Goal: Transaction & Acquisition: Book appointment/travel/reservation

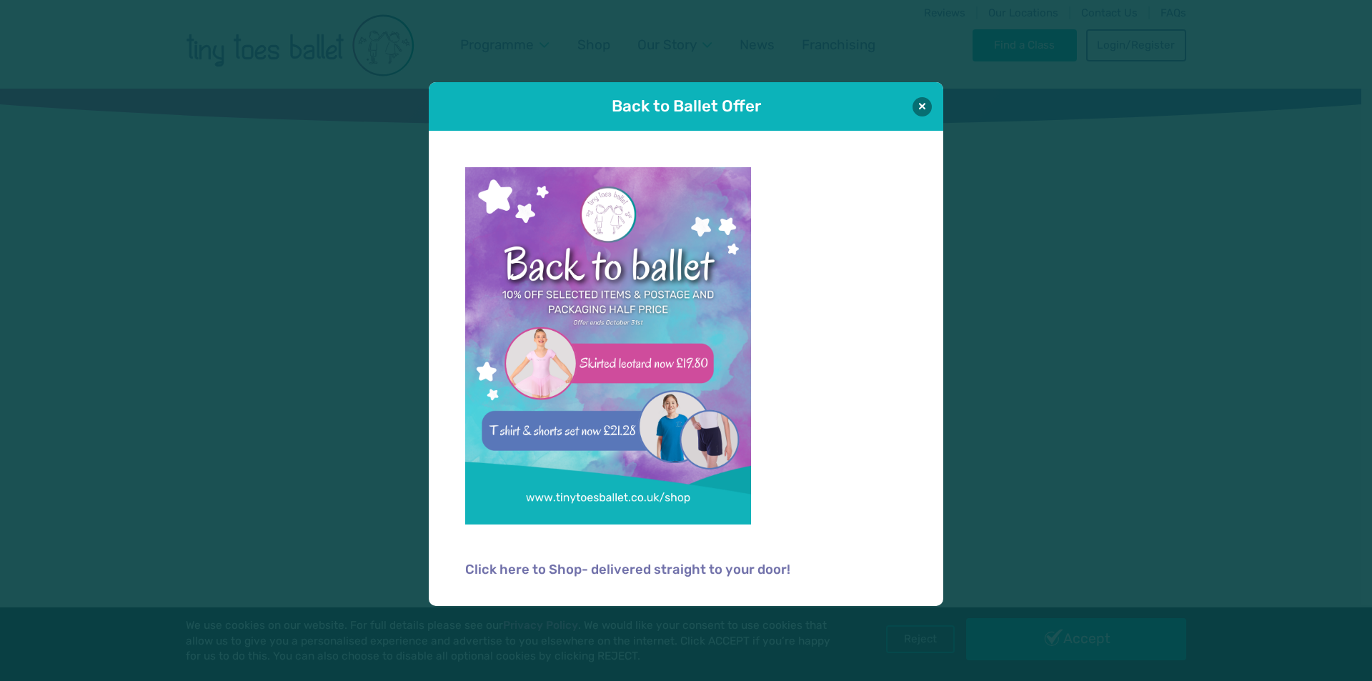
click at [924, 429] on div "Click here to Shop- delivered straight to your door!" at bounding box center [686, 368] width 514 height 475
click at [937, 108] on div "Back to Ballet Offer" at bounding box center [686, 106] width 514 height 49
click at [922, 107] on button at bounding box center [921, 105] width 19 height 19
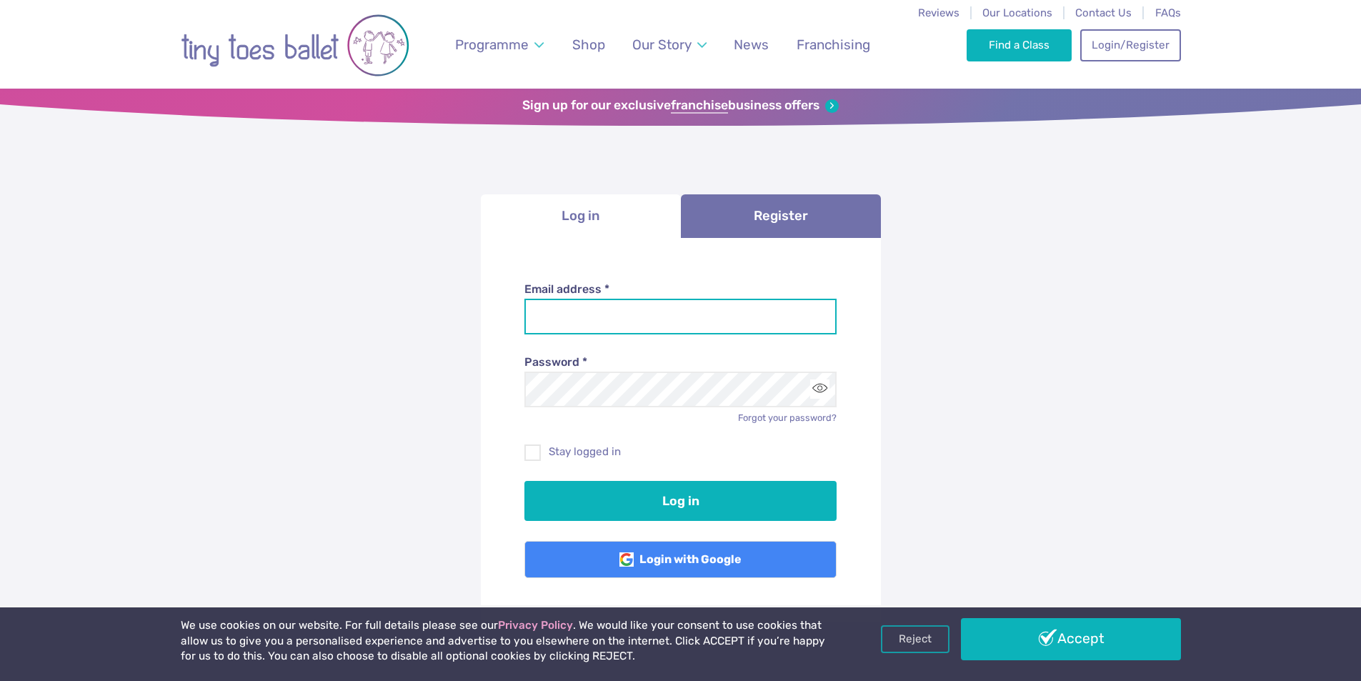
click at [625, 322] on input "Email address *" at bounding box center [680, 317] width 312 height 36
type input "**********"
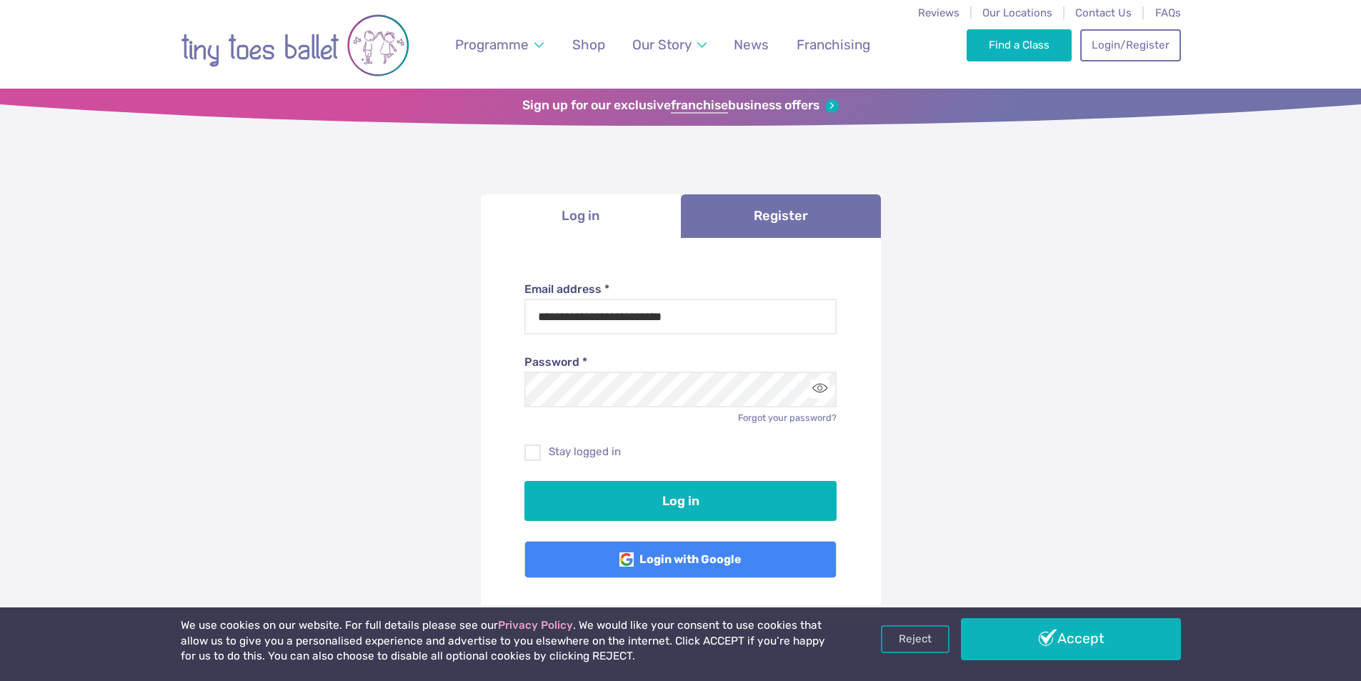
click at [765, 522] on div "Login with Google" at bounding box center [680, 549] width 312 height 57
click at [753, 479] on div "Log in" at bounding box center [680, 491] width 312 height 60
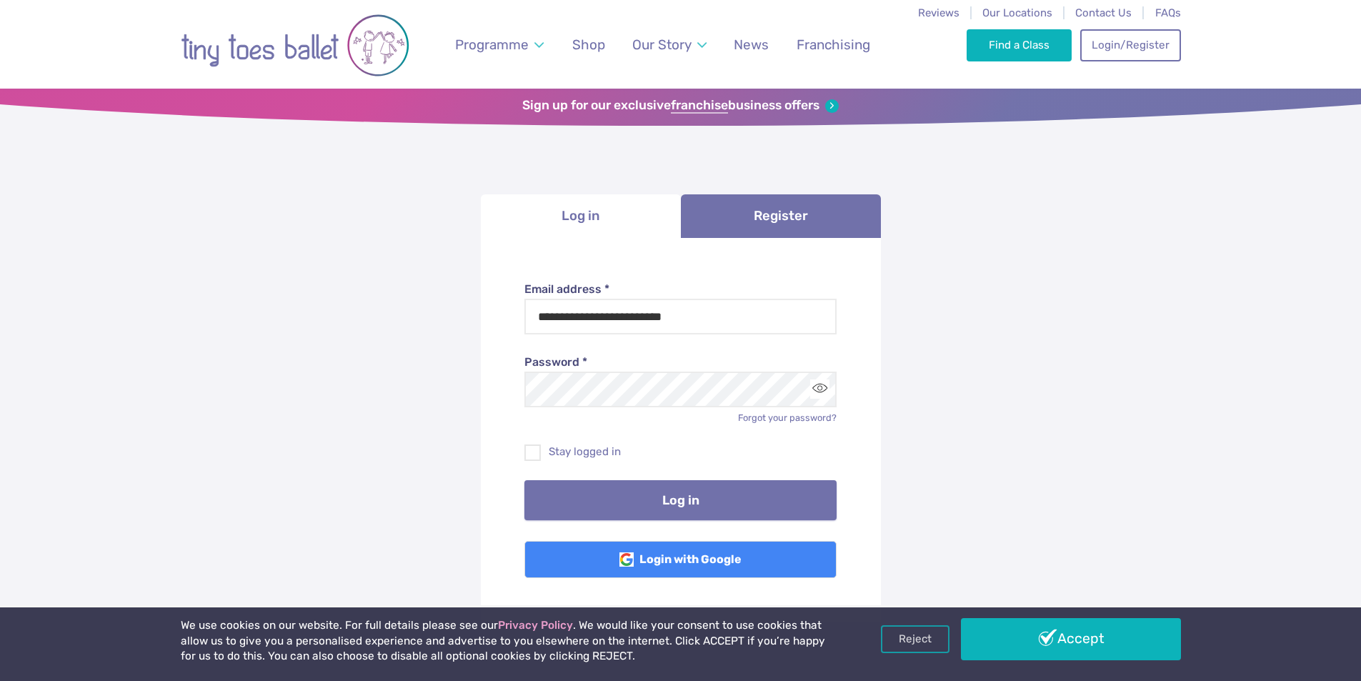
click at [743, 502] on button "Log in" at bounding box center [680, 500] width 312 height 40
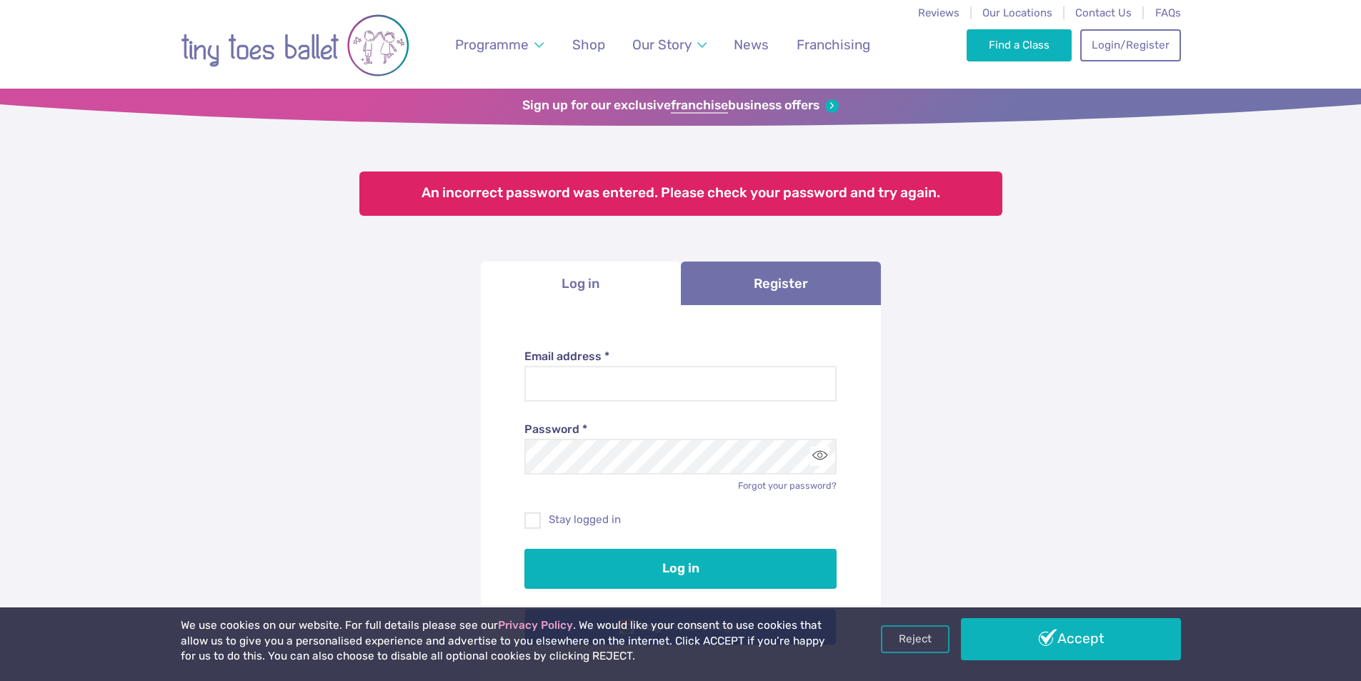
click at [263, 457] on div "**********" at bounding box center [680, 486] width 1361 height 791
click at [549, 387] on input "Email address *" at bounding box center [680, 384] width 312 height 36
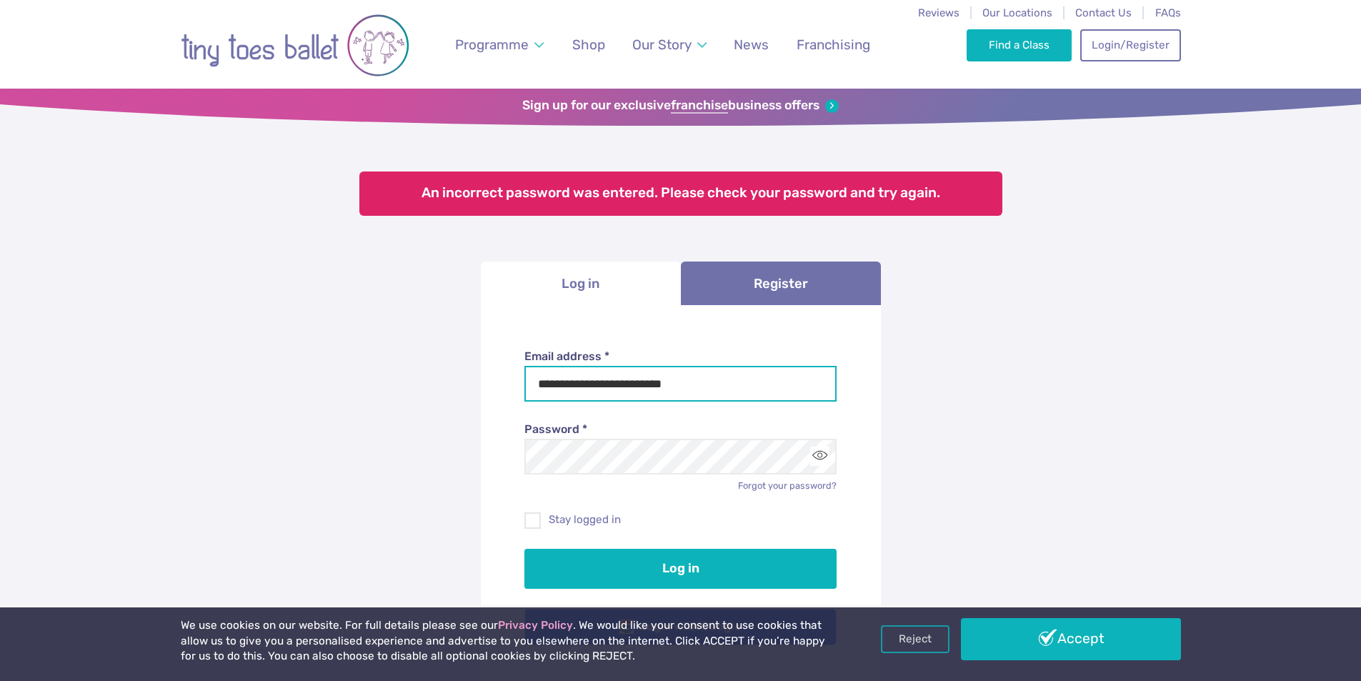
type input "**********"
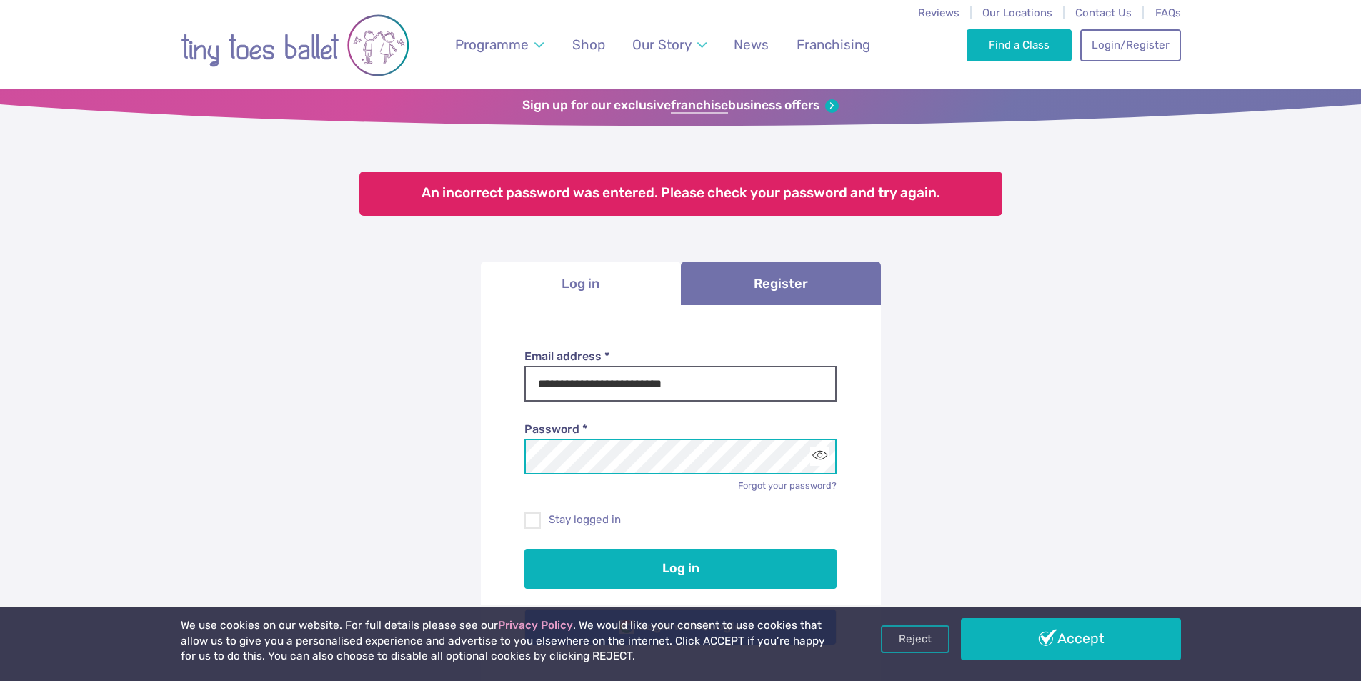
click at [524, 549] on button "Log in" at bounding box center [680, 569] width 312 height 40
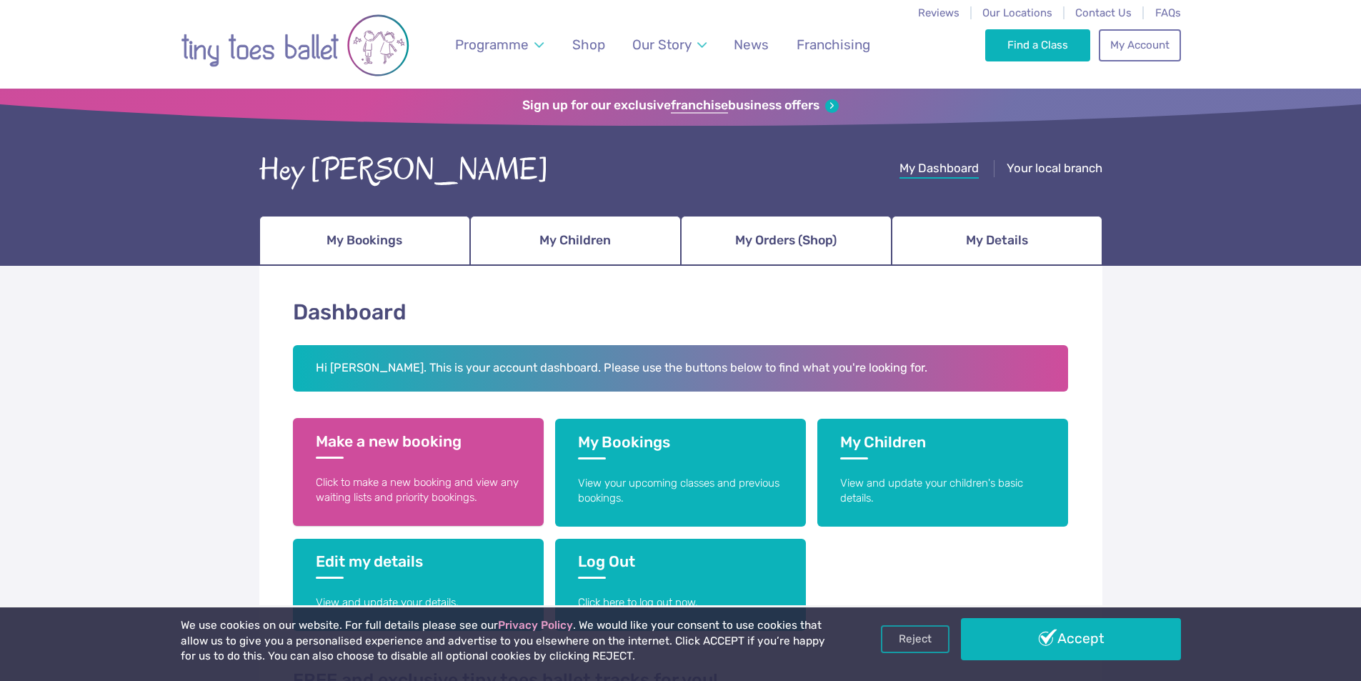
click at [439, 440] on h3 "Make a new booking" at bounding box center [418, 445] width 205 height 26
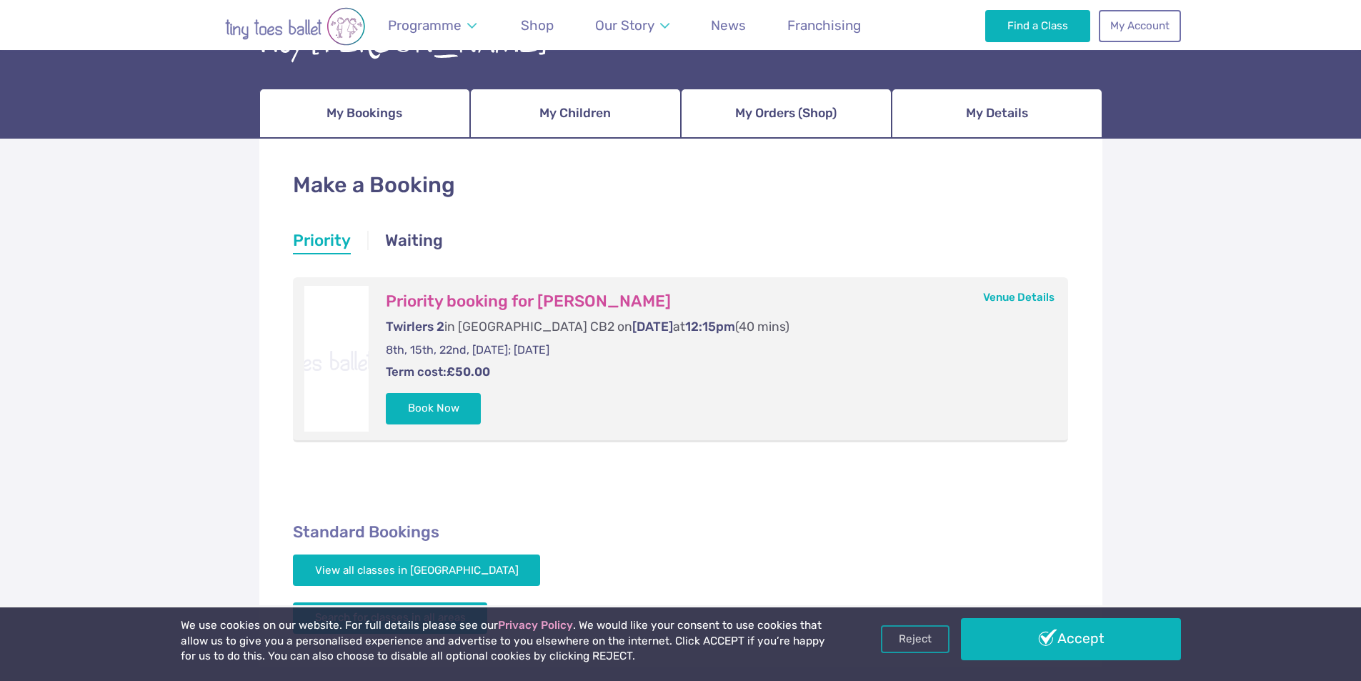
scroll to position [143, 0]
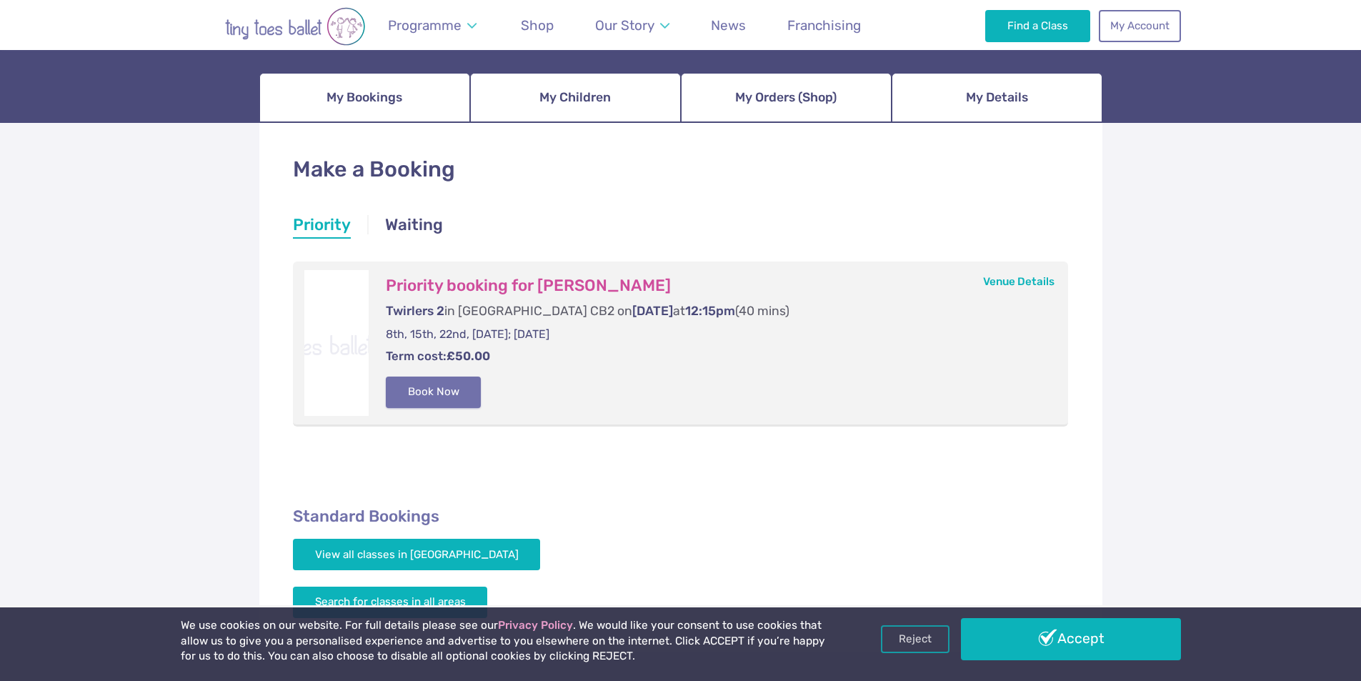
click at [446, 395] on button "Book Now" at bounding box center [434, 392] width 96 height 31
click at [1303, 339] on link "Basket 1" at bounding box center [1330, 340] width 61 height 57
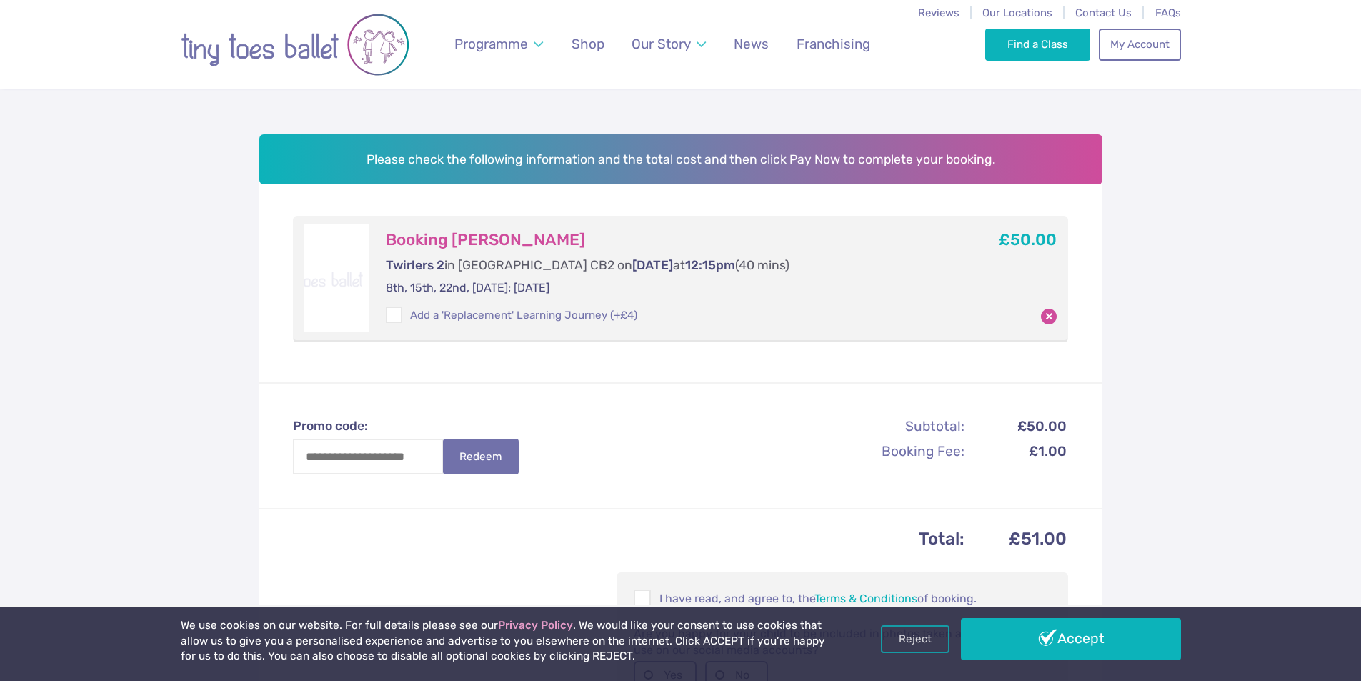
scroll to position [500, 0]
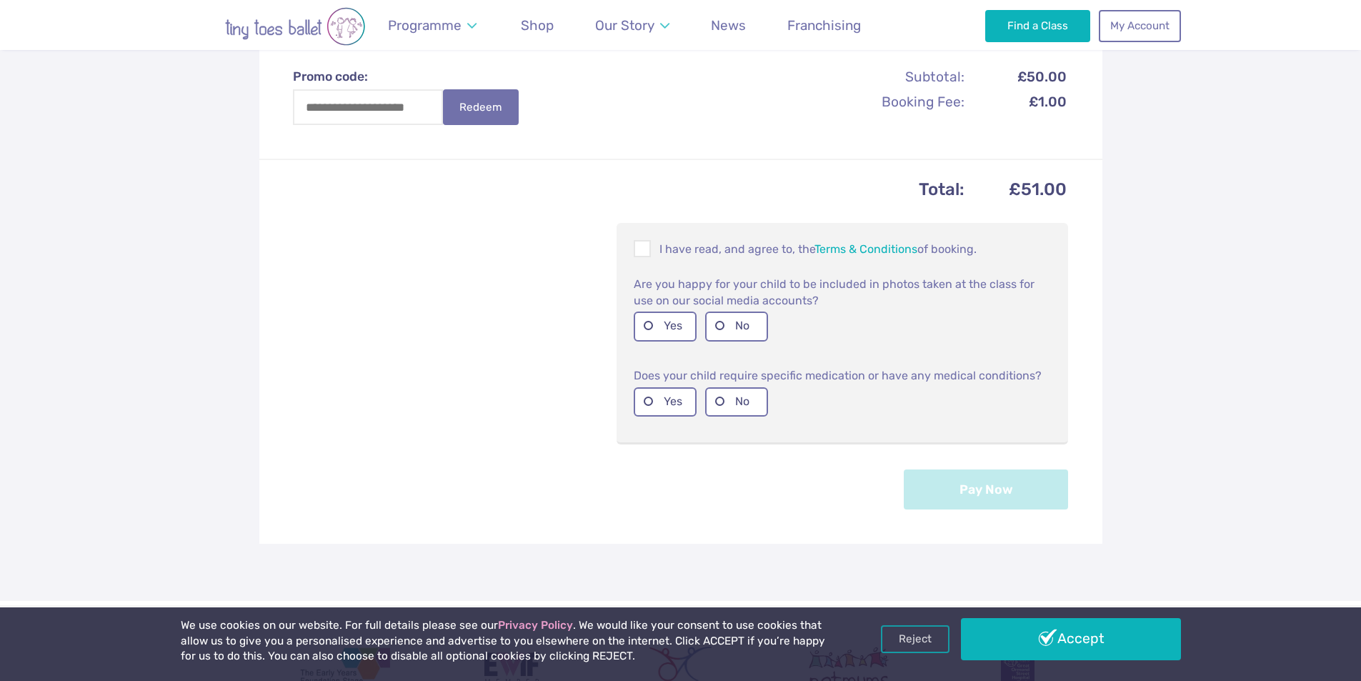
click at [614, 257] on div "Total: £51.00 I have read, and agree to, the Terms & Conditions of booking. Are…" at bounding box center [680, 351] width 843 height 385
click at [641, 252] on span at bounding box center [643, 251] width 16 height 14
click at [657, 322] on label "Yes" at bounding box center [665, 326] width 63 height 29
click at [733, 407] on label "No" at bounding box center [736, 401] width 63 height 29
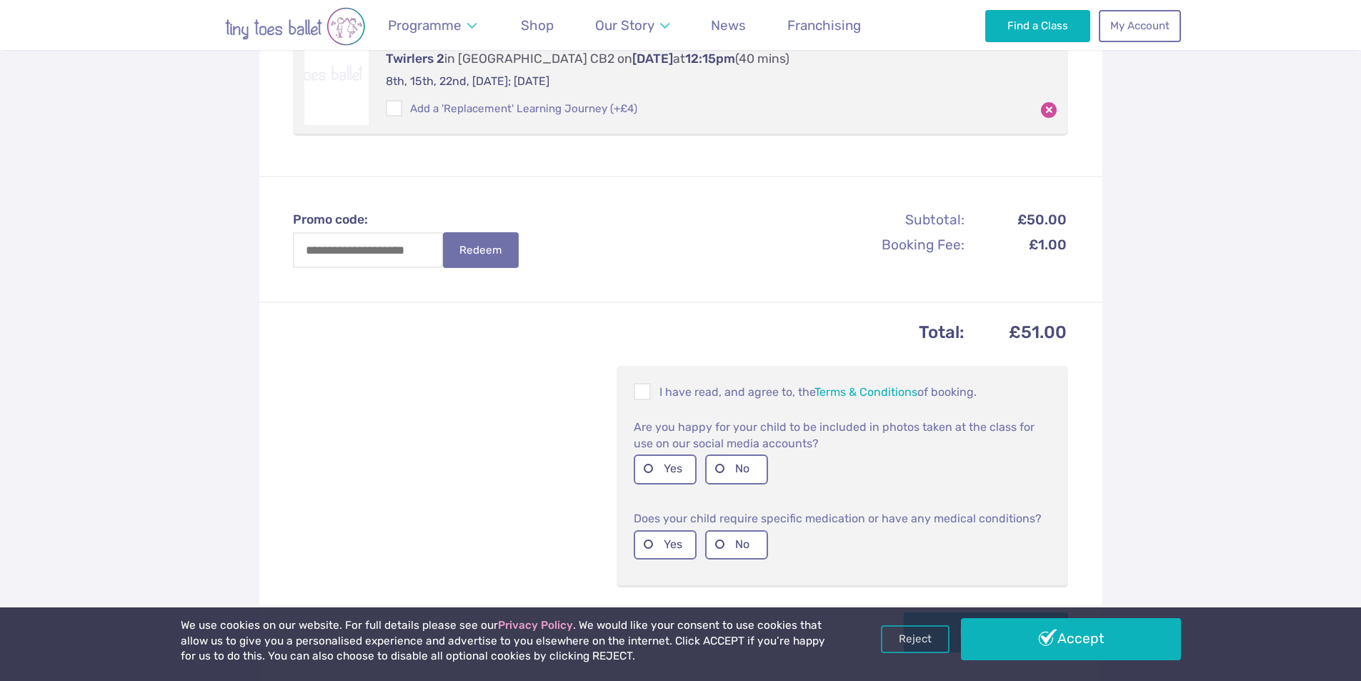
scroll to position [643, 0]
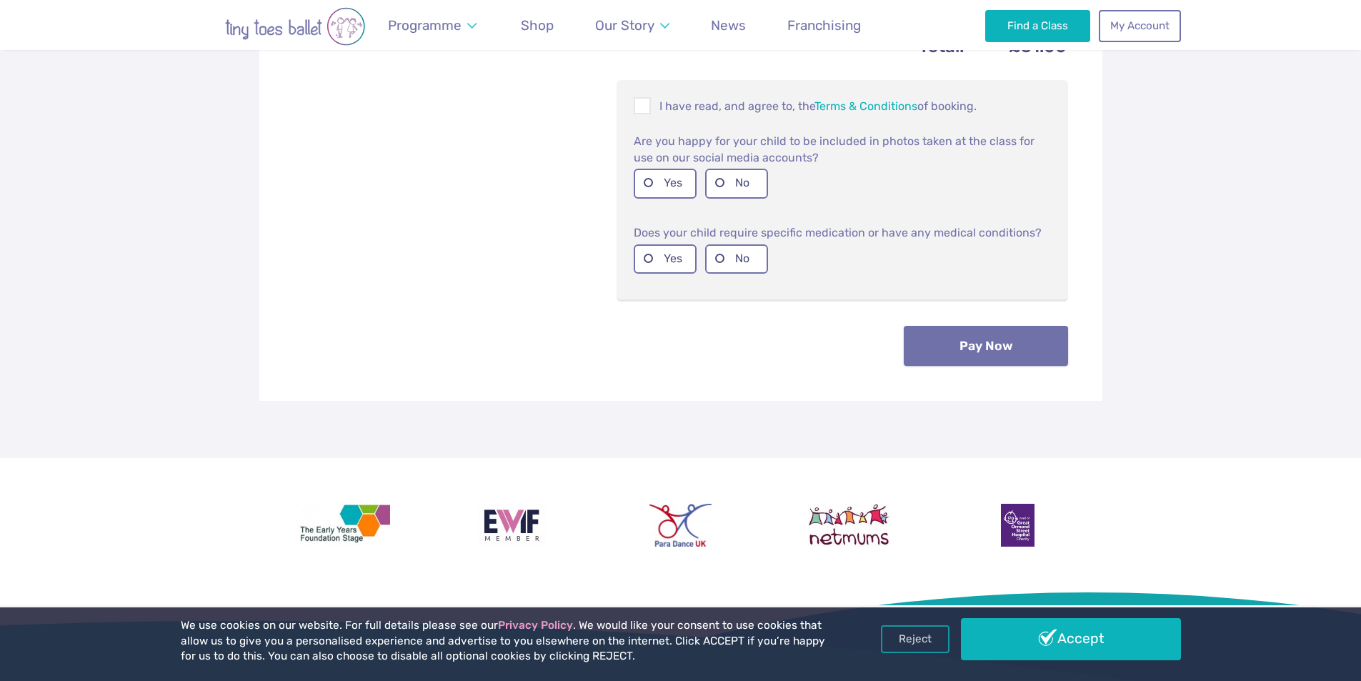
click at [966, 357] on button "Pay Now" at bounding box center [986, 346] width 164 height 40
